Goal: Check status: Check status

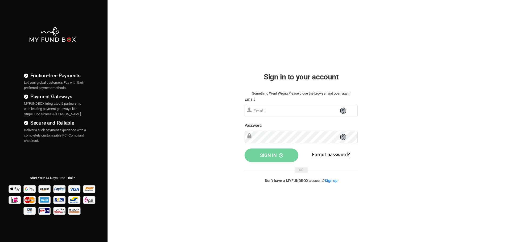
type input "[EMAIL_ADDRESS][DOMAIN_NAME]"
click at [304, 130] on div "Password Please Fill out this field" at bounding box center [300, 132] width 113 height 21
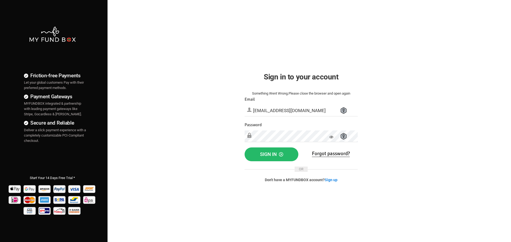
click at [451, 149] on div "Friction-free Payments Let your global customers Pay with their preferred payme…" at bounding box center [255, 136] width 516 height 273
click at [274, 157] on span "Sign in" at bounding box center [271, 155] width 23 height 6
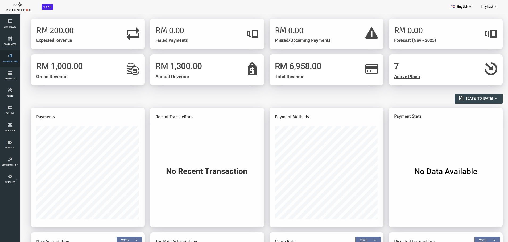
click at [17, 56] on icon at bounding box center [10, 56] width 17 height 4
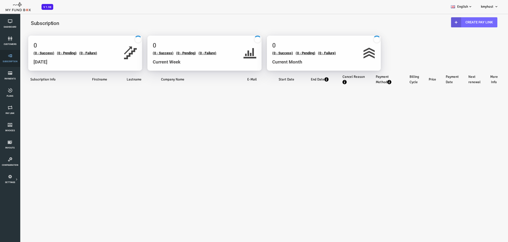
select select "100"
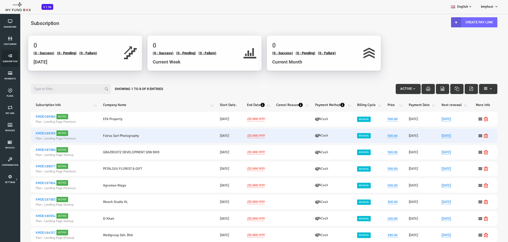
scroll to position [16, 0]
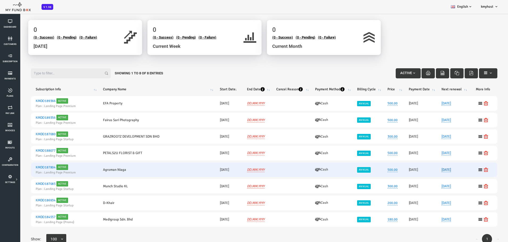
click at [431, 170] on link "13.09.2026" at bounding box center [426, 170] width 10 height 5
click at [439, 170] on td "20260913-- 13.09.2026 Transaction Date 13.09.2026 DD.MM.YYYY" at bounding box center [432, 170] width 32 height 14
click at [219, 166] on td "20231002-- 02.10.2023" at bounding box center [208, 170] width 27 height 14
click at [458, 169] on icon at bounding box center [460, 170] width 4 height 4
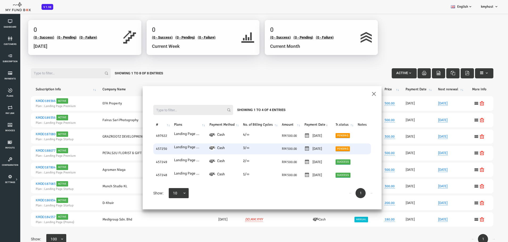
click at [329, 150] on link "Pending" at bounding box center [322, 149] width 14 height 5
click at [297, 124] on span at bounding box center [297, 124] width 0 height 0
click at [306, 131] on button "submit" at bounding box center [304, 132] width 10 height 10
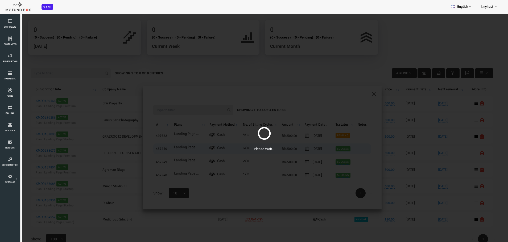
click at [305, 133] on div "Please Wait..!" at bounding box center [243, 134] width 487 height 242
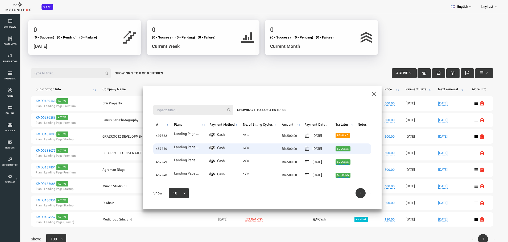
click at [329, 147] on link "Success" at bounding box center [322, 149] width 15 height 5
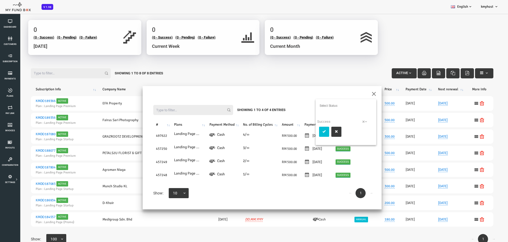
click at [169, 143] on table "# Plans Payment Method No. of Billing Cycles Amount Payment Date Tr.status Note…" at bounding box center [242, 151] width 228 height 74
click at [16, 59] on link "Subscription" at bounding box center [10, 58] width 17 height 17
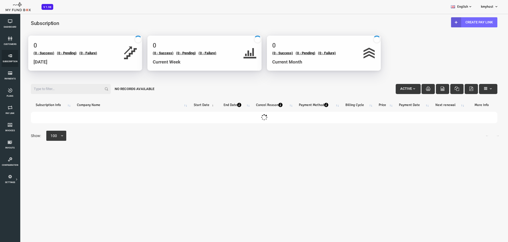
scroll to position [0, 0]
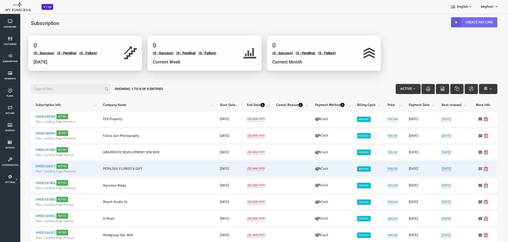
click at [458, 167] on icon at bounding box center [460, 169] width 4 height 4
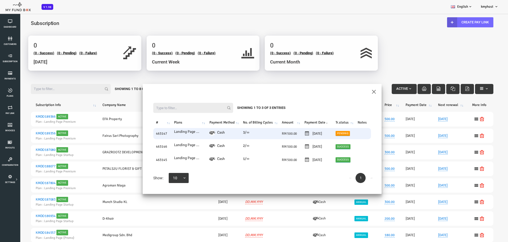
click at [330, 130] on td "Pending" at bounding box center [323, 133] width 22 height 11
click at [323, 135] on link "Pending" at bounding box center [322, 133] width 14 height 5
click at [306, 119] on button "submit" at bounding box center [304, 116] width 10 height 10
click at [328, 134] on link "Pending" at bounding box center [322, 133] width 14 height 5
click at [302, 117] on icon "submit" at bounding box center [304, 116] width 4 height 4
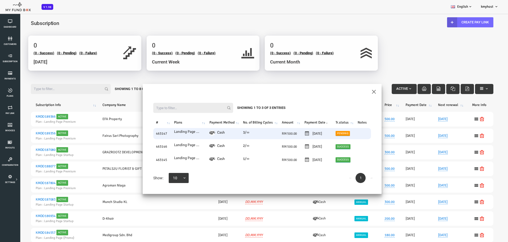
click at [326, 136] on link "Pending" at bounding box center [322, 133] width 14 height 5
click at [305, 115] on icon "submit" at bounding box center [304, 116] width 4 height 4
click at [361, 93] on div "Filter: Showing 1 to 3 of 3 Entries # Plans Payment Method No. of Billing Cycle…" at bounding box center [241, 143] width 239 height 102
click at [353, 94] on div "Filter: Showing 1 to 3 of 3 Entries # Plans Payment Method No. of Billing Cycle…" at bounding box center [241, 143] width 239 height 102
click at [353, 89] on button "×" at bounding box center [353, 91] width 5 height 9
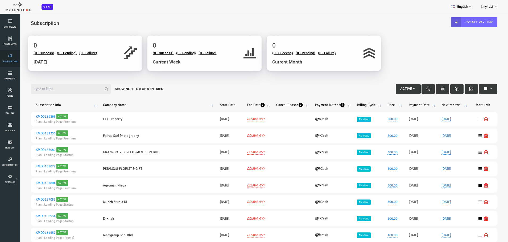
click at [9, 52] on link "Subscription" at bounding box center [10, 58] width 17 height 17
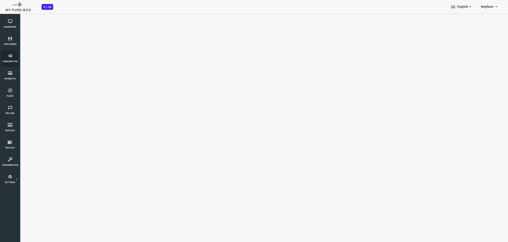
select select "100"
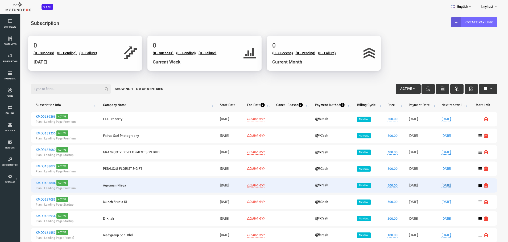
click at [431, 184] on link "13.09.2026" at bounding box center [426, 185] width 10 height 5
click at [374, 185] on link "500.00" at bounding box center [372, 185] width 10 height 5
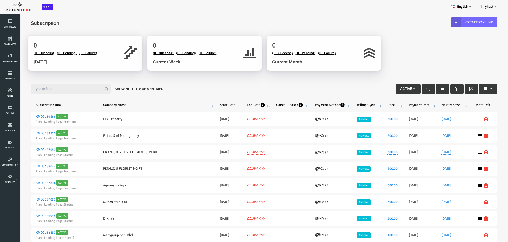
click at [458, 184] on icon at bounding box center [460, 185] width 4 height 4
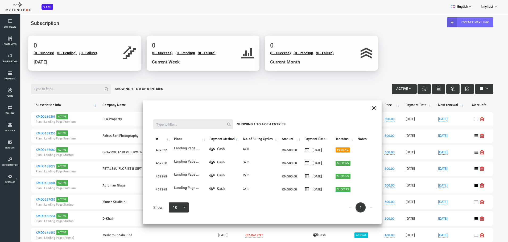
click at [353, 105] on button "×" at bounding box center [353, 107] width 5 height 9
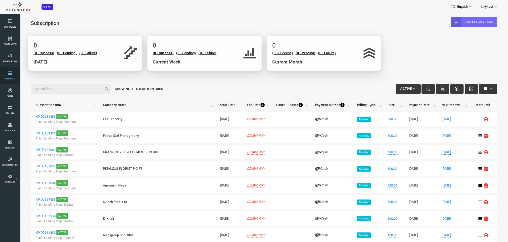
click at [12, 70] on link "Payments" at bounding box center [10, 75] width 17 height 17
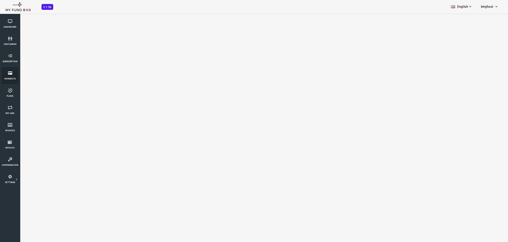
select select "100"
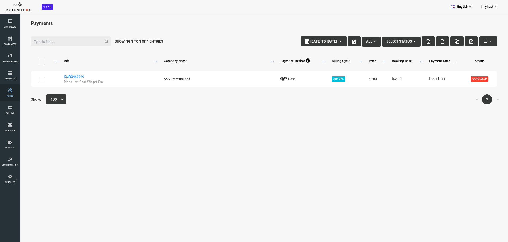
click at [13, 93] on link "Plans" at bounding box center [10, 93] width 17 height 17
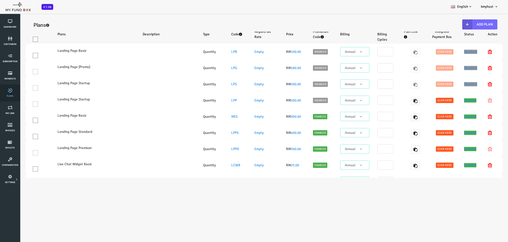
select select "100"
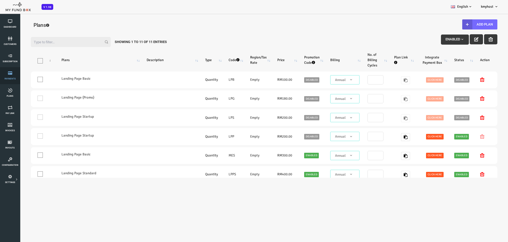
click at [9, 72] on icon at bounding box center [10, 73] width 17 height 4
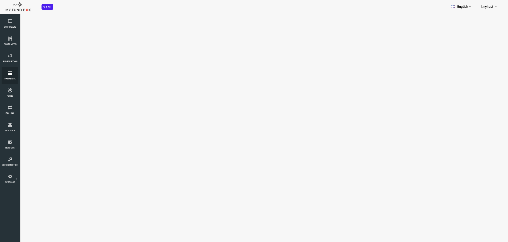
select select "100"
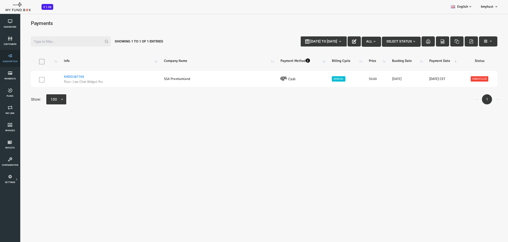
click at [0, 0] on span "Subscription" at bounding box center [0, 0] width 0 height 0
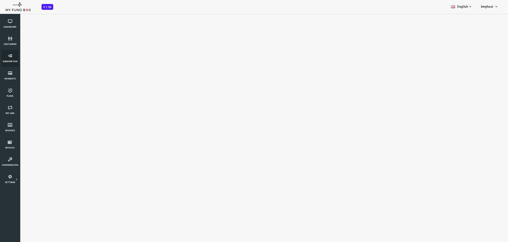
select select "100"
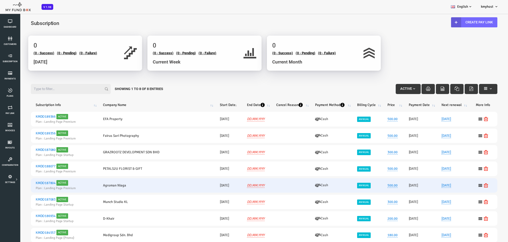
click at [95, 186] on td "Agroman Niaga" at bounding box center [136, 185] width 116 height 14
click at [38, 182] on span "Active" at bounding box center [42, 182] width 12 height 5
click at [458, 185] on icon at bounding box center [460, 185] width 4 height 4
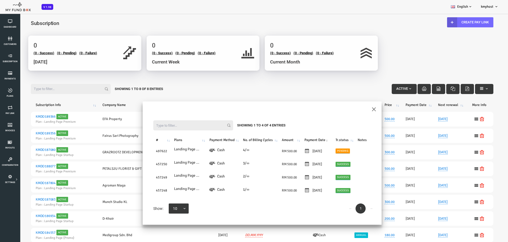
click at [356, 112] on div "Filter: Showing 1 to 4 of 4 Entries # Plans Payment Method No. of Billing Cycle…" at bounding box center [241, 167] width 239 height 115
click at [355, 112] on div "Filter: Showing 1 to 4 of 4 Entries # Plans Payment Method No. of Billing Cycle…" at bounding box center [241, 167] width 239 height 115
click at [15, 37] on icon at bounding box center [10, 38] width 17 height 4
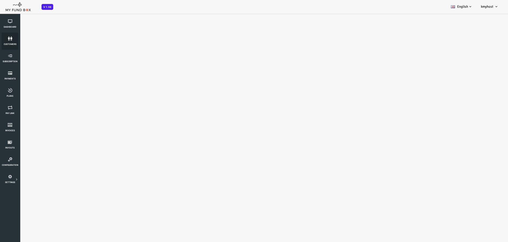
select select "100"
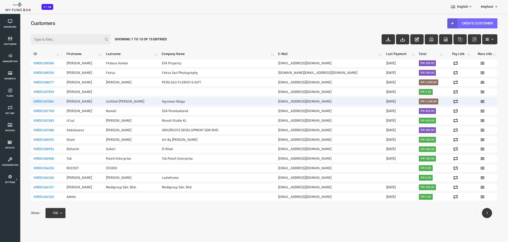
click at [430, 98] on td at bounding box center [438, 101] width 28 height 7
click at [460, 102] on icon at bounding box center [462, 101] width 4 height 4
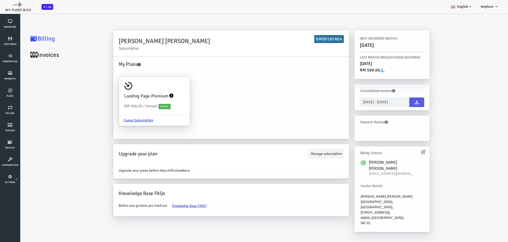
click at [354, 97] on div "08-10-2025 - 08-10-2025" at bounding box center [372, 100] width 70 height 13
type input "08-10-2025"
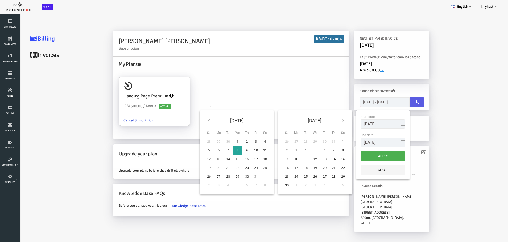
click at [358, 99] on input "08-10-2025 - 08-10-2025" at bounding box center [364, 102] width 50 height 9
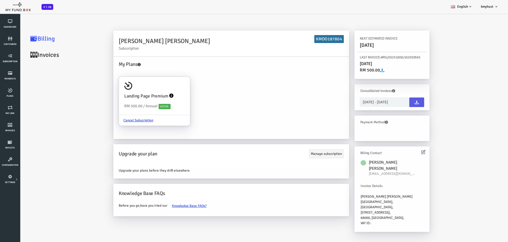
click at [431, 91] on div "Mohammad Zulhilmi Bahtiar Afandi Subscription KMDO187804 My Plans Landing Page …" at bounding box center [286, 132] width 392 height 210
click at [380, 64] on div "September 13, 2025" at bounding box center [371, 64] width 64 height 7
click at [398, 105] on link at bounding box center [396, 103] width 15 height 10
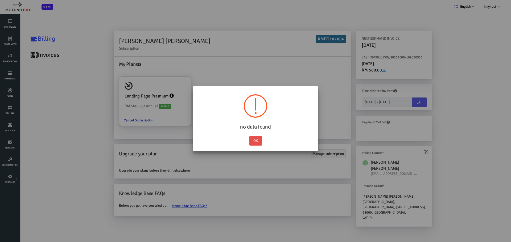
click at [261, 141] on button "OK" at bounding box center [255, 141] width 12 height 10
click at [261, 141] on div "OK" at bounding box center [255, 139] width 15 height 12
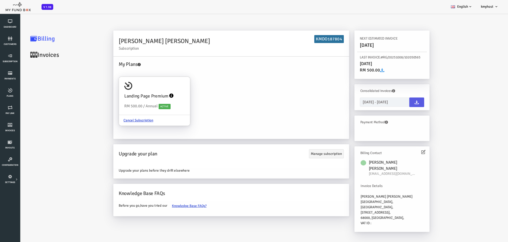
click at [361, 71] on icon at bounding box center [362, 70] width 4 height 4
click at [15, 57] on icon at bounding box center [13, 55] width 7 height 7
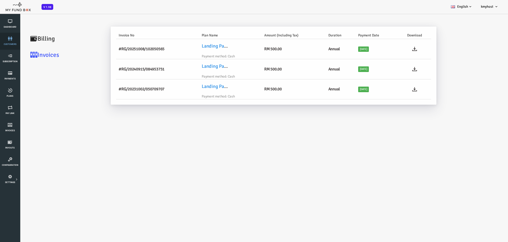
click at [19, 44] on li "customers" at bounding box center [10, 41] width 20 height 17
click at [0, 0] on span "customers" at bounding box center [0, 0] width 0 height 0
click at [0, 0] on span "Dashboard" at bounding box center [0, 0] width 0 height 0
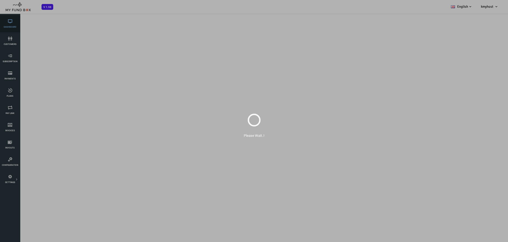
select select "100"
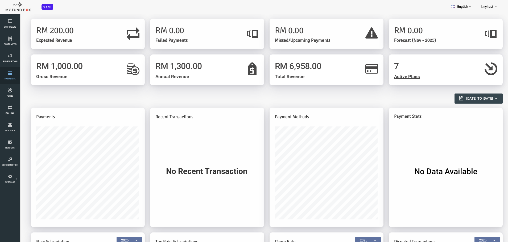
click at [13, 77] on link "Payments" at bounding box center [10, 75] width 17 height 17
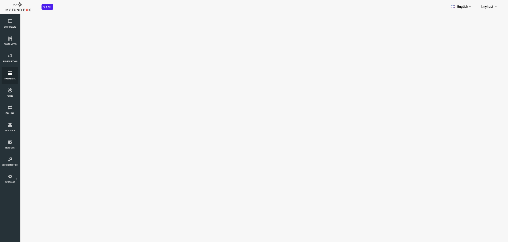
select select "100"
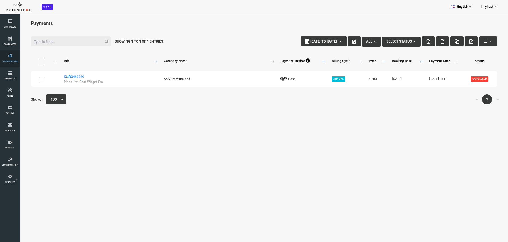
click at [9, 54] on icon at bounding box center [10, 56] width 17 height 4
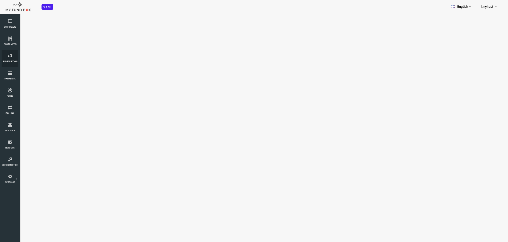
select select "100"
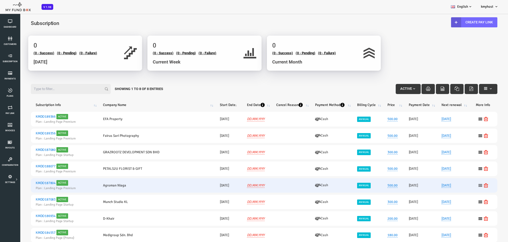
click at [458, 185] on icon at bounding box center [460, 185] width 4 height 4
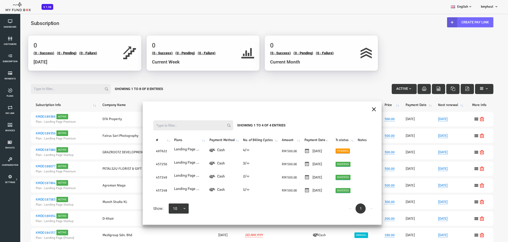
click at [353, 108] on button "×" at bounding box center [353, 108] width 5 height 9
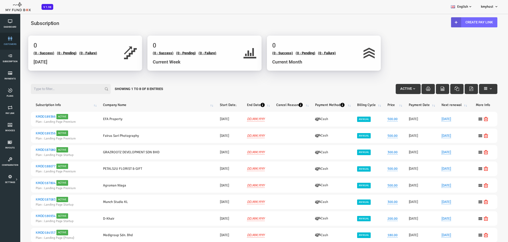
click at [10, 40] on icon at bounding box center [10, 38] width 17 height 4
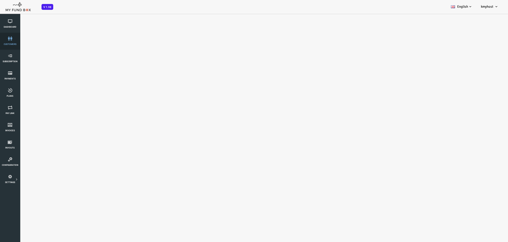
select select "100"
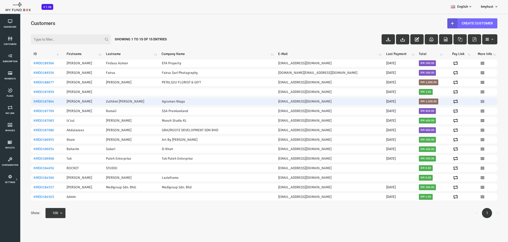
click at [460, 102] on icon at bounding box center [462, 101] width 4 height 4
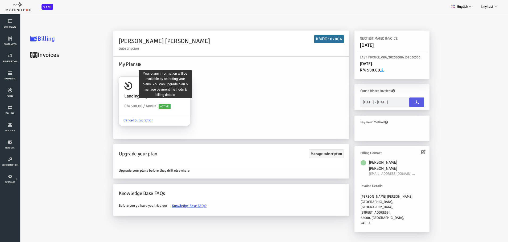
click at [120, 64] on icon at bounding box center [118, 64] width 3 height 3
